Goal: Transaction & Acquisition: Book appointment/travel/reservation

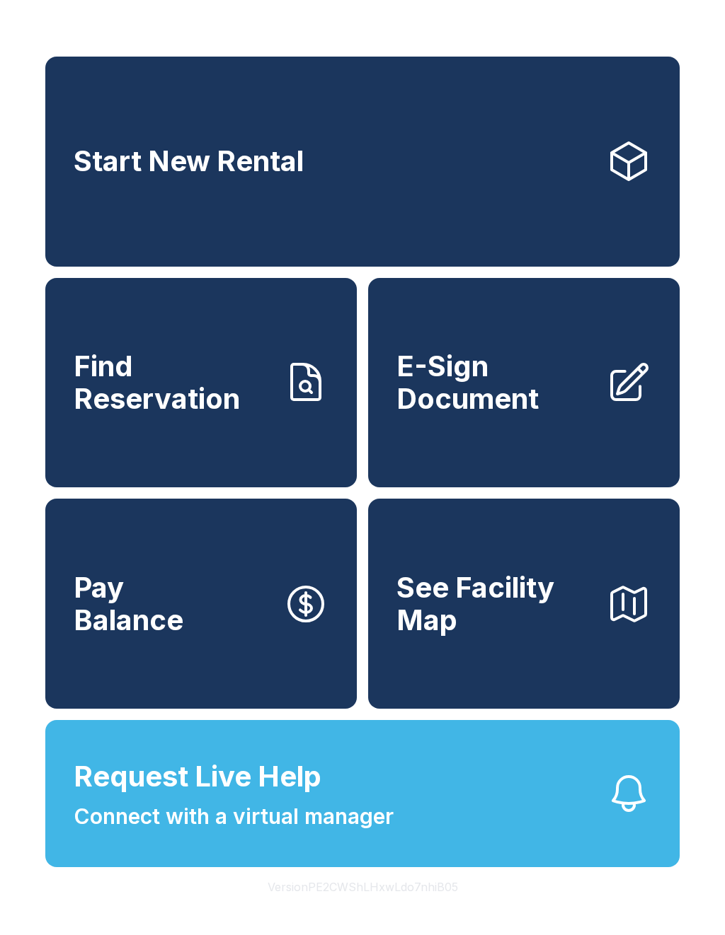
click at [473, 163] on link "Start New Rental" at bounding box center [362, 162] width 634 height 210
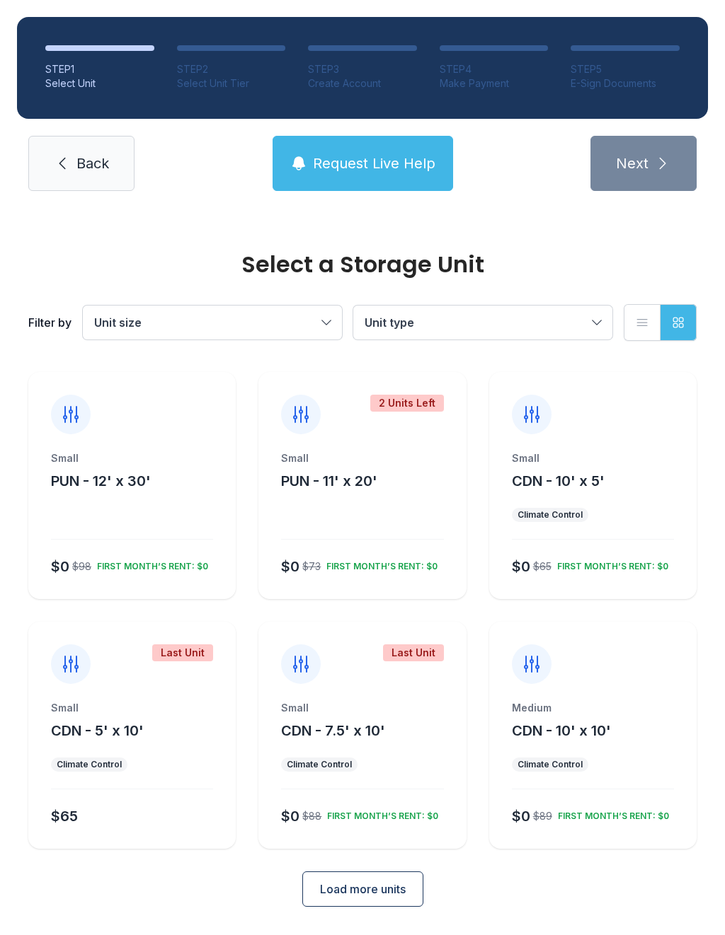
click at [630, 495] on div "Small CDN - 10' x 5' Climate Control $0 $65 FIRST MONTH’S RENT: $0" at bounding box center [592, 525] width 207 height 148
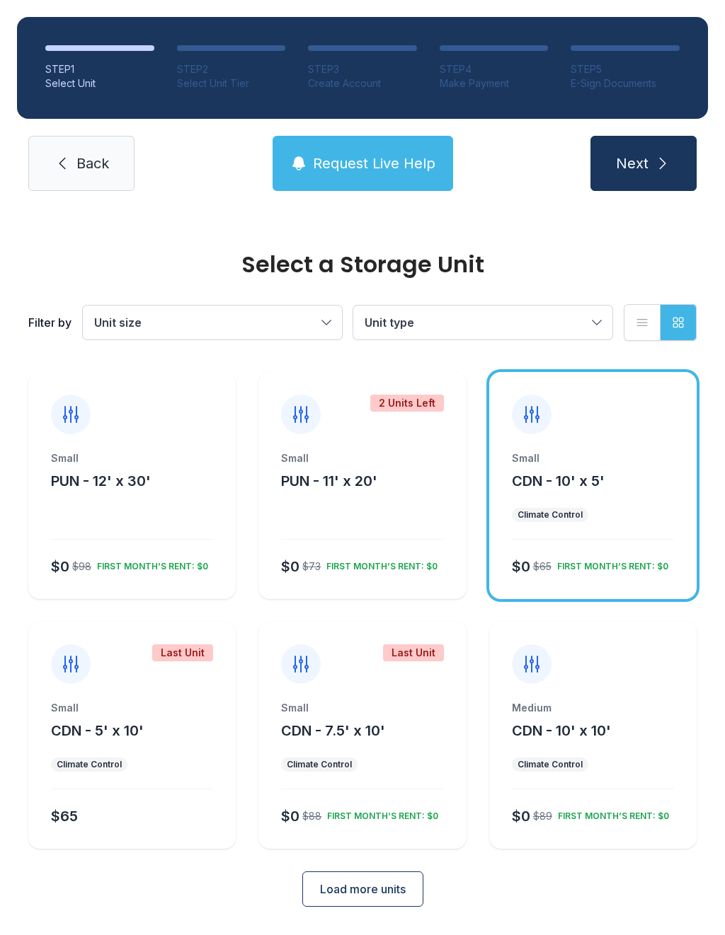
click at [612, 502] on div "Small CDN - 10' x 5' Climate Control $0 $65 FIRST MONTH’S RENT: $0" at bounding box center [592, 525] width 207 height 148
click at [316, 326] on span "Unit size" at bounding box center [205, 322] width 222 height 17
click at [120, 360] on label "Small" at bounding box center [212, 366] width 225 height 17
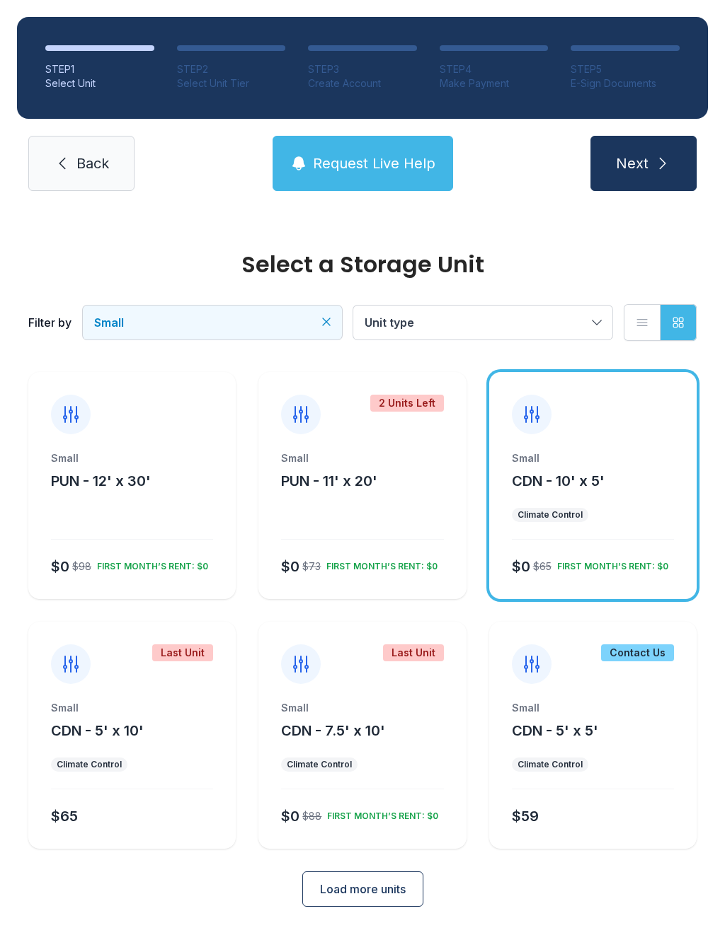
click at [573, 339] on button "Unit type" at bounding box center [482, 323] width 259 height 34
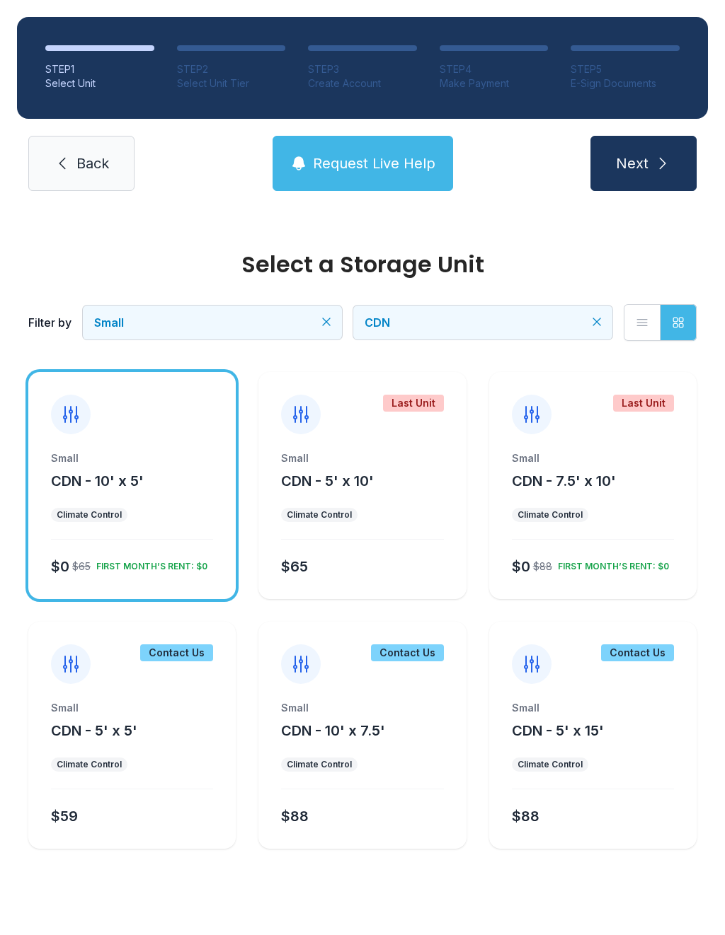
click at [634, 163] on span "Next" at bounding box center [632, 164] width 33 height 20
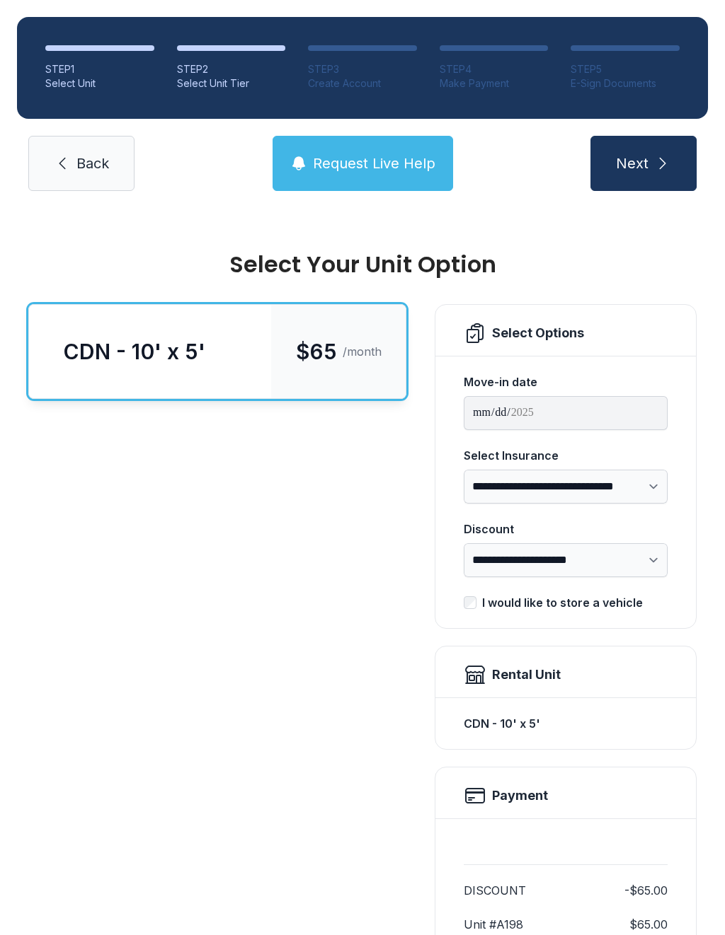
click at [73, 178] on link "Back" at bounding box center [81, 163] width 106 height 55
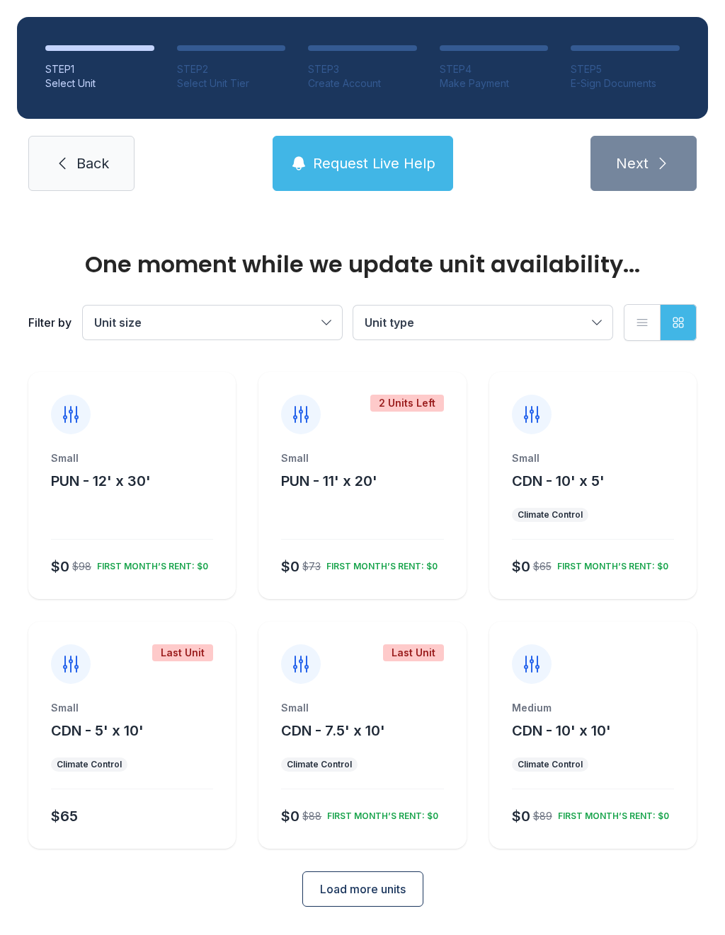
click at [45, 167] on link "Back" at bounding box center [81, 163] width 106 height 55
